Goal: Task Accomplishment & Management: Manage account settings

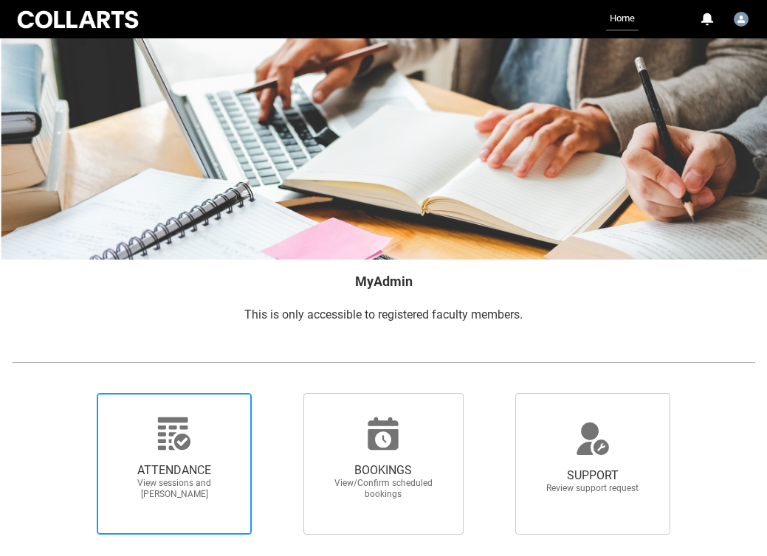
click at [195, 469] on span "ATTENDANCE" at bounding box center [174, 470] width 130 height 15
click at [77, 393] on input "ATTENDANCE View sessions and [PERSON_NAME]" at bounding box center [76, 393] width 1 height 1
radio input "true"
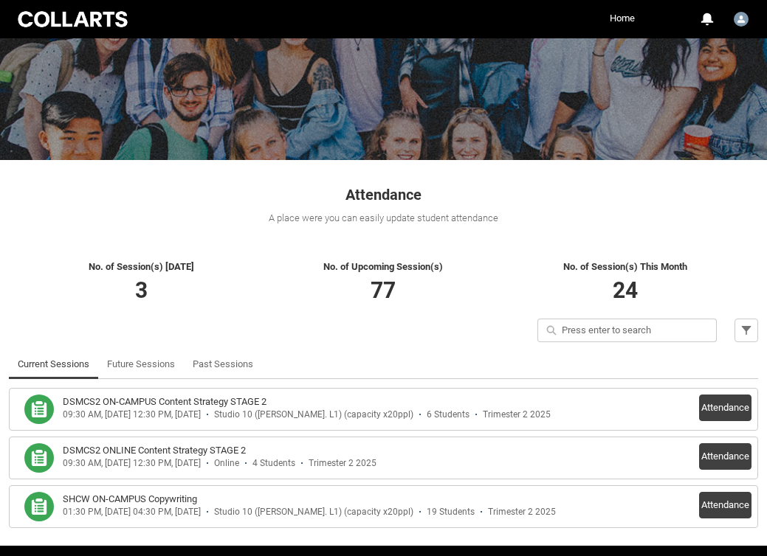
scroll to position [165, 0]
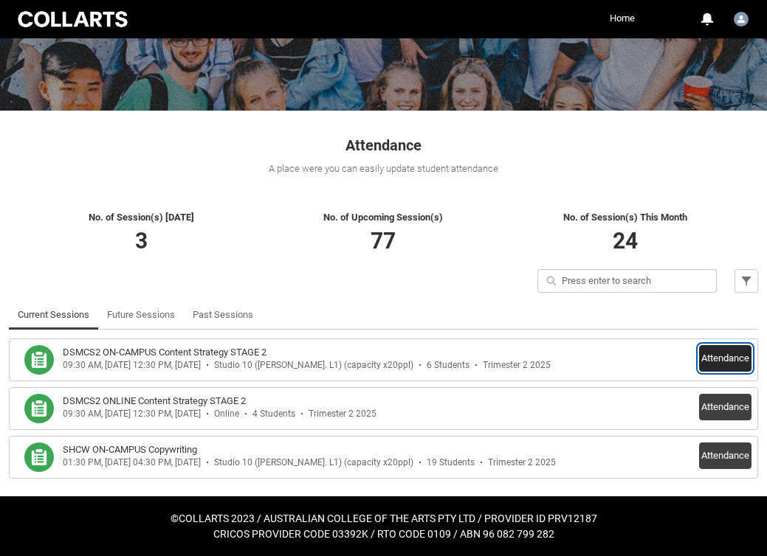
click at [718, 360] on button "Attendance" at bounding box center [725, 358] width 52 height 27
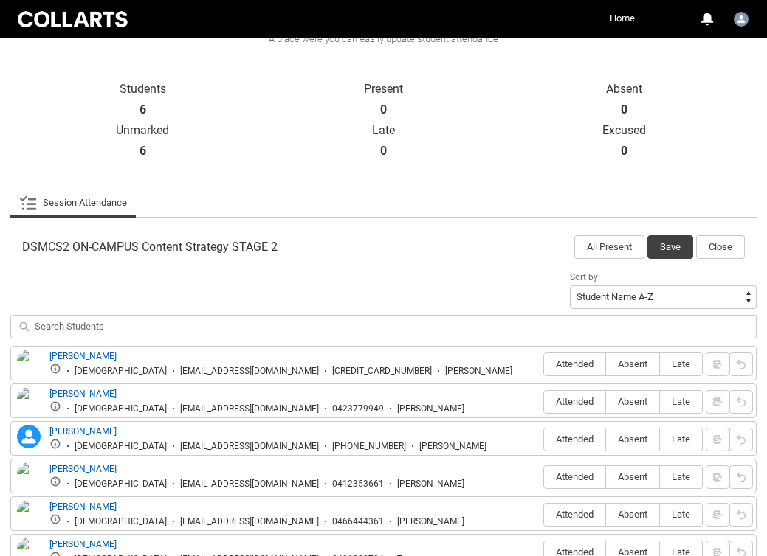
scroll to position [396, 0]
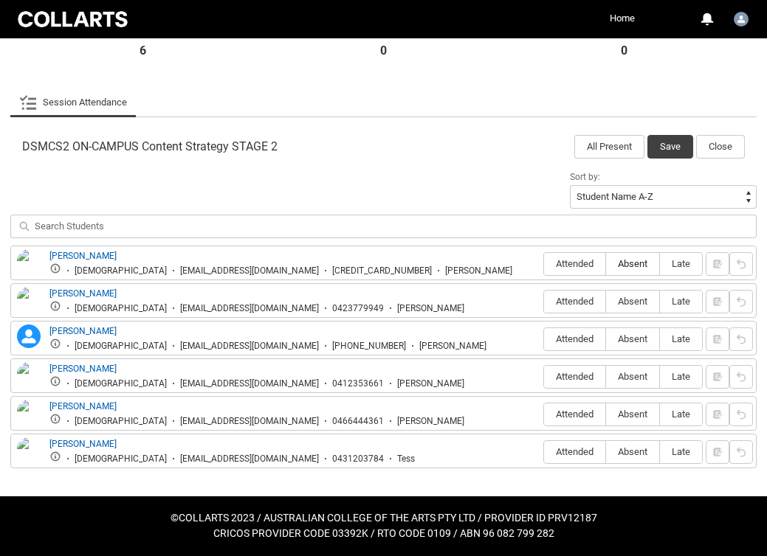
click at [631, 257] on label "Absent" at bounding box center [632, 264] width 53 height 23
click at [606, 263] on input "Absent" at bounding box center [605, 263] width 1 height 1
type lightning-radio-group "Absent"
radio input "true"
click at [629, 298] on span "Absent" at bounding box center [632, 301] width 53 height 11
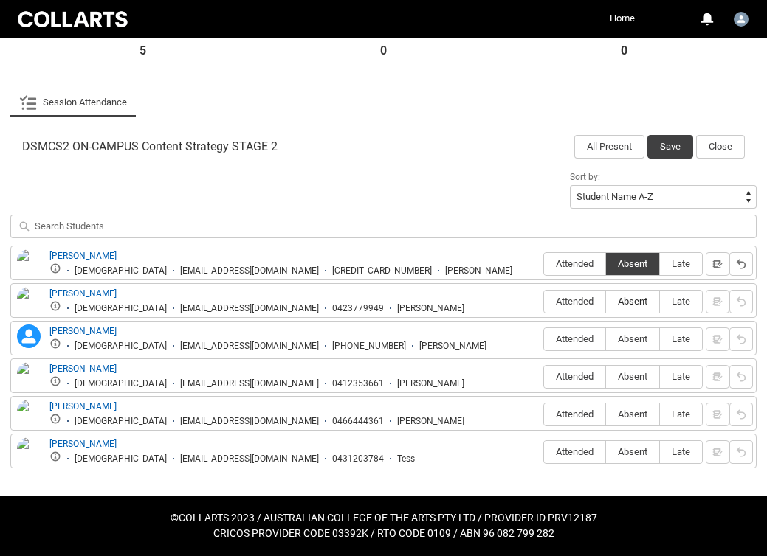
click at [606, 301] on input "Absent" at bounding box center [605, 301] width 1 height 1
type lightning-radio-group "Absent"
radio input "true"
click at [632, 342] on span "Absent" at bounding box center [632, 339] width 53 height 11
click at [606, 339] on input "Absent" at bounding box center [605, 339] width 1 height 1
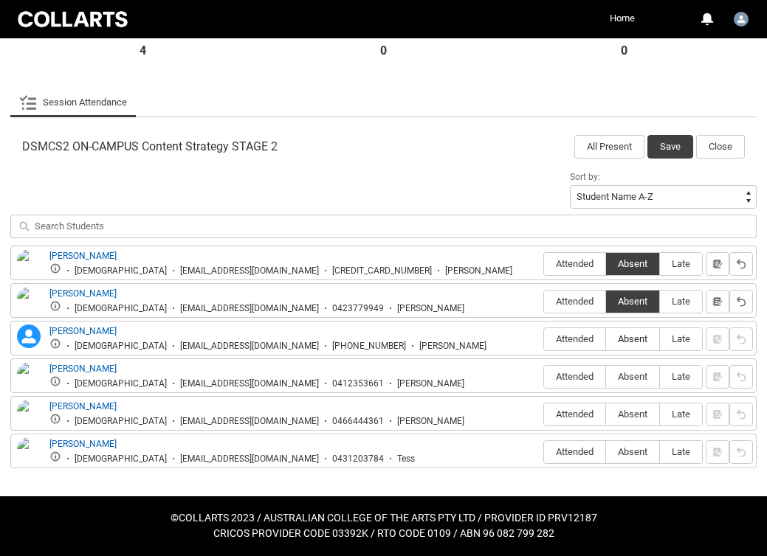
type lightning-radio-group "Absent"
radio input "true"
click at [627, 382] on span "Absent" at bounding box center [632, 376] width 53 height 11
click at [606, 377] on input "Absent" at bounding box center [605, 376] width 1 height 1
type lightning-radio-group "Absent"
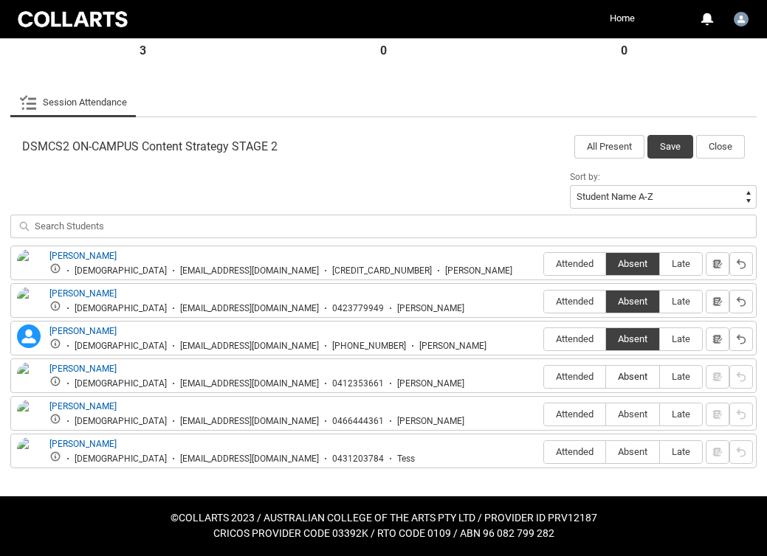
radio input "true"
click at [630, 413] on span "Absent" at bounding box center [632, 414] width 53 height 11
click at [606, 414] on input "Absent" at bounding box center [605, 414] width 1 height 1
type lightning-radio-group "Absent"
radio input "true"
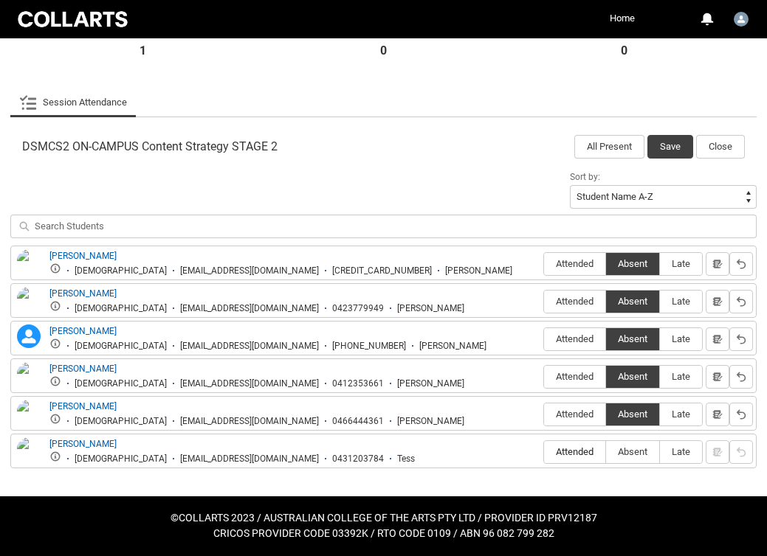
click at [568, 455] on span "Attended" at bounding box center [574, 451] width 61 height 11
click at [544, 452] on input "Attended" at bounding box center [543, 452] width 1 height 1
type lightning-radio-group "Attended"
radio input "true"
click at [672, 145] on button "Save" at bounding box center [670, 147] width 46 height 24
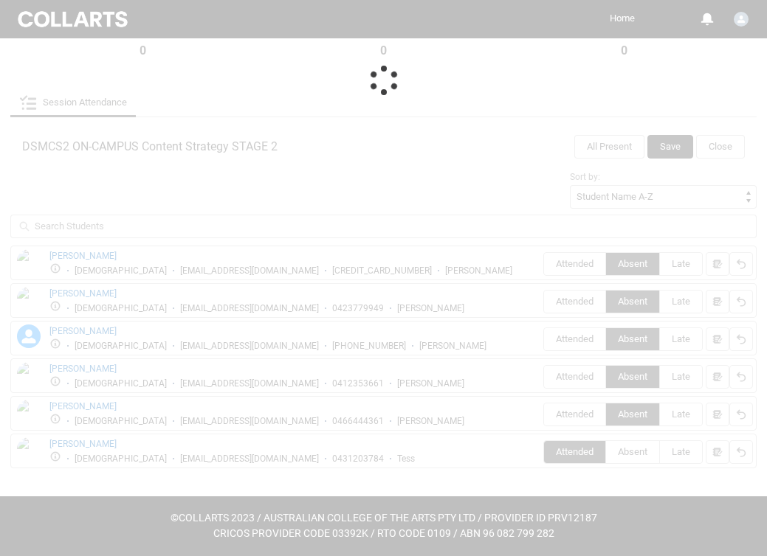
scroll to position [165, 0]
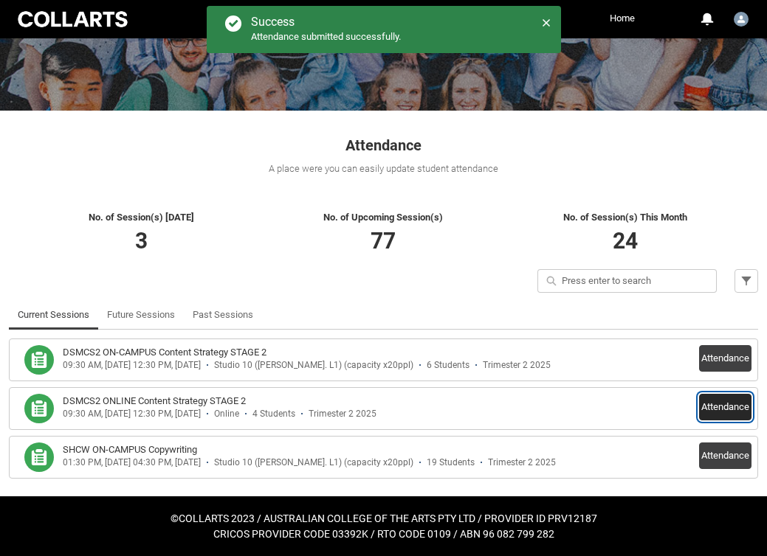
click at [711, 403] on button "Attendance" at bounding box center [725, 407] width 52 height 27
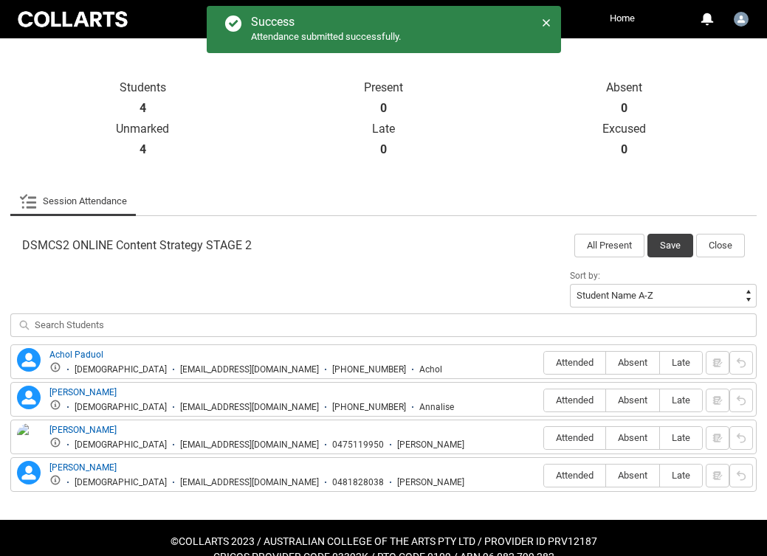
scroll to position [320, 0]
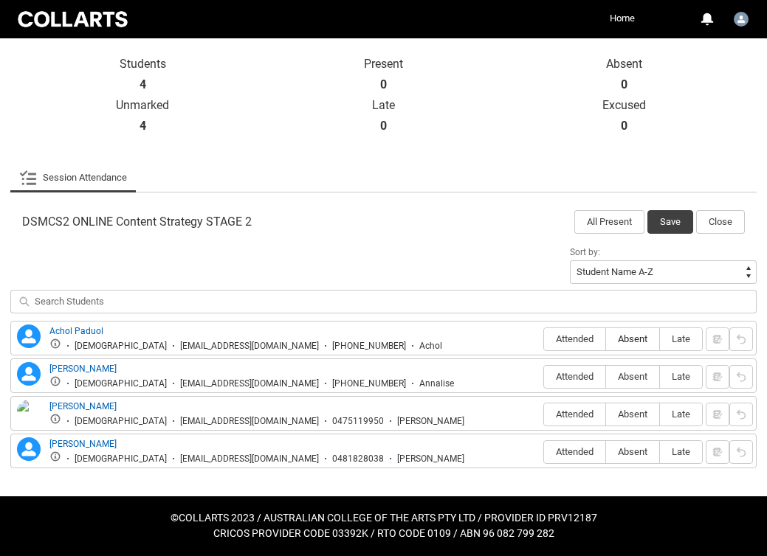
click at [624, 339] on span "Absent" at bounding box center [632, 339] width 53 height 11
click at [606, 339] on input "Absent" at bounding box center [605, 339] width 1 height 1
type lightning-radio-group "Absent"
radio input "true"
click at [635, 379] on span "Absent" at bounding box center [632, 376] width 53 height 11
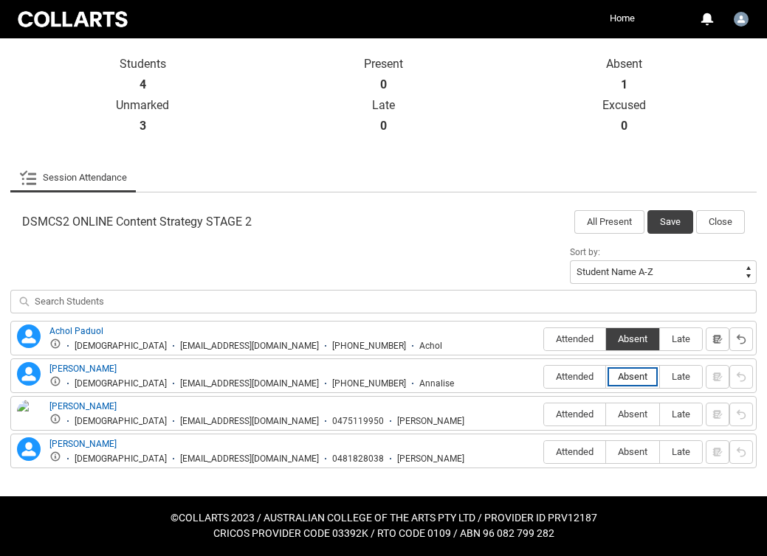
click at [606, 377] on input "Absent" at bounding box center [605, 376] width 1 height 1
type lightning-radio-group "Absent"
radio input "true"
click at [637, 415] on span "Absent" at bounding box center [632, 414] width 53 height 11
click at [606, 415] on input "Absent" at bounding box center [605, 414] width 1 height 1
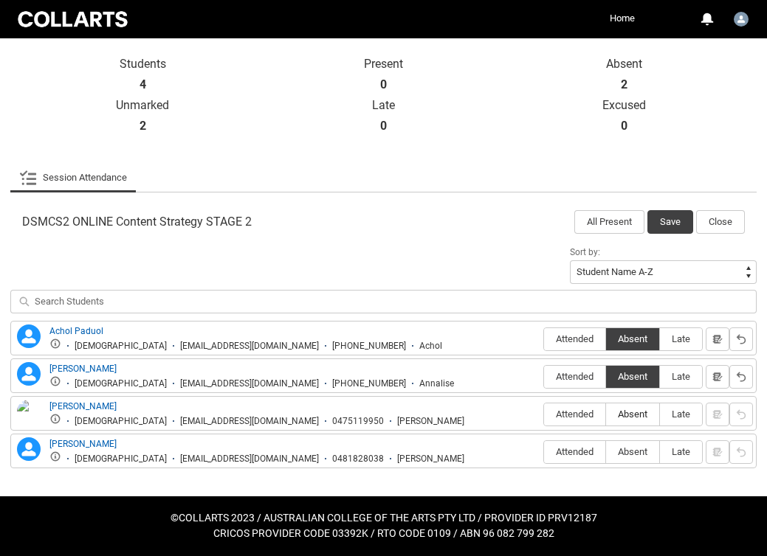
type lightning-radio-group "Absent"
radio input "true"
click at [636, 453] on span "Absent" at bounding box center [632, 451] width 53 height 11
click at [606, 452] on input "Absent" at bounding box center [605, 452] width 1 height 1
type lightning-radio-group "Absent"
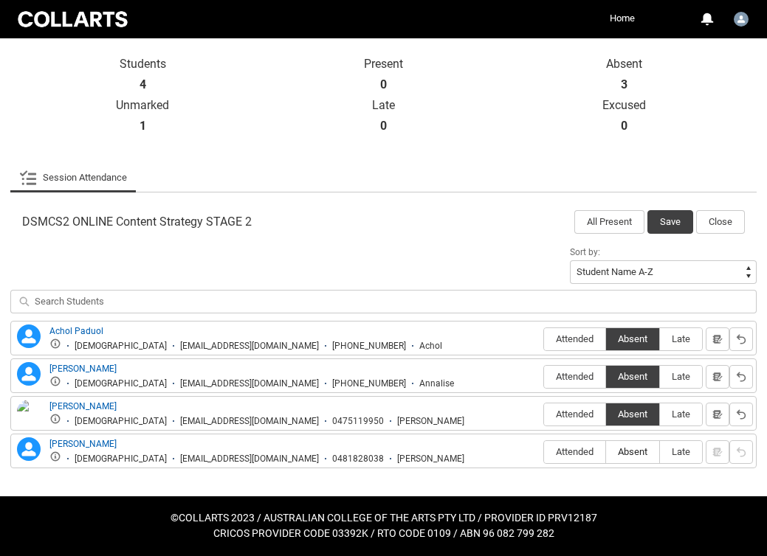
radio input "true"
click at [677, 220] on button "Save" at bounding box center [670, 222] width 46 height 24
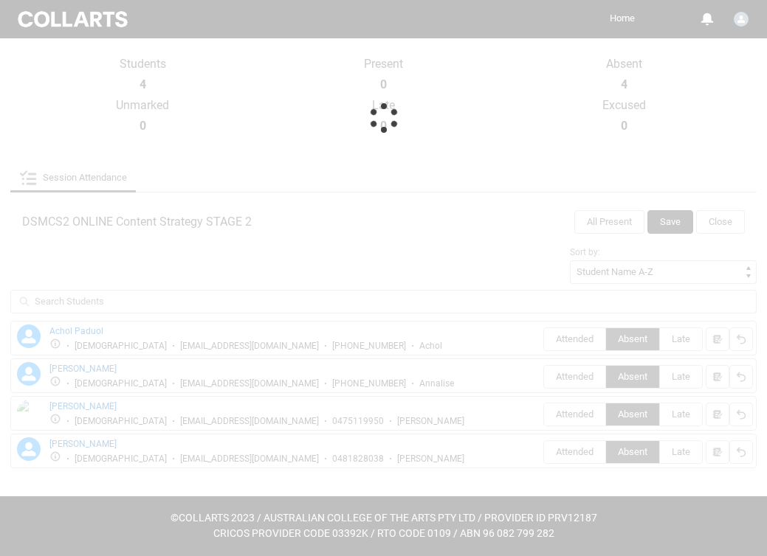
scroll to position [165, 0]
